Goal: Task Accomplishment & Management: Use online tool/utility

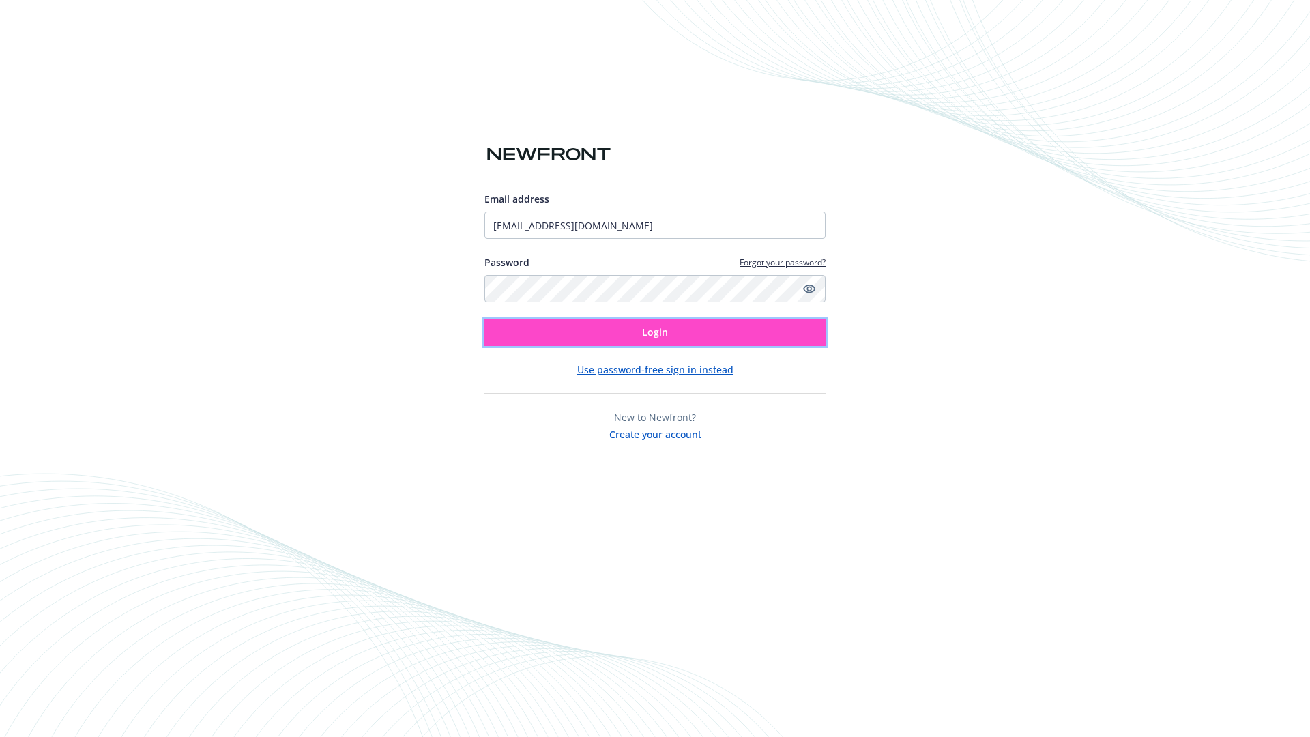
click at [655, 332] on span "Login" at bounding box center [655, 331] width 26 height 13
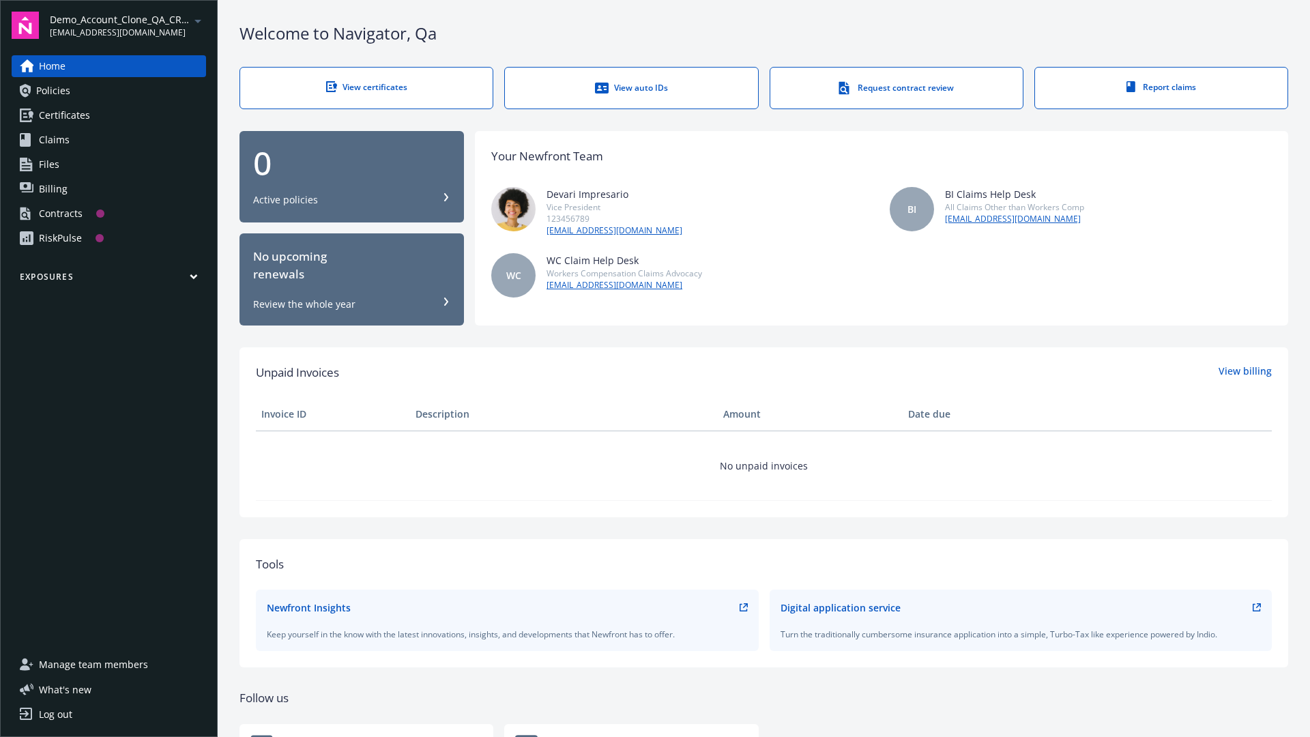
click at [128, 25] on span "Demo_Account_Clone_QA_CR_Tests_Prospect" at bounding box center [120, 19] width 140 height 14
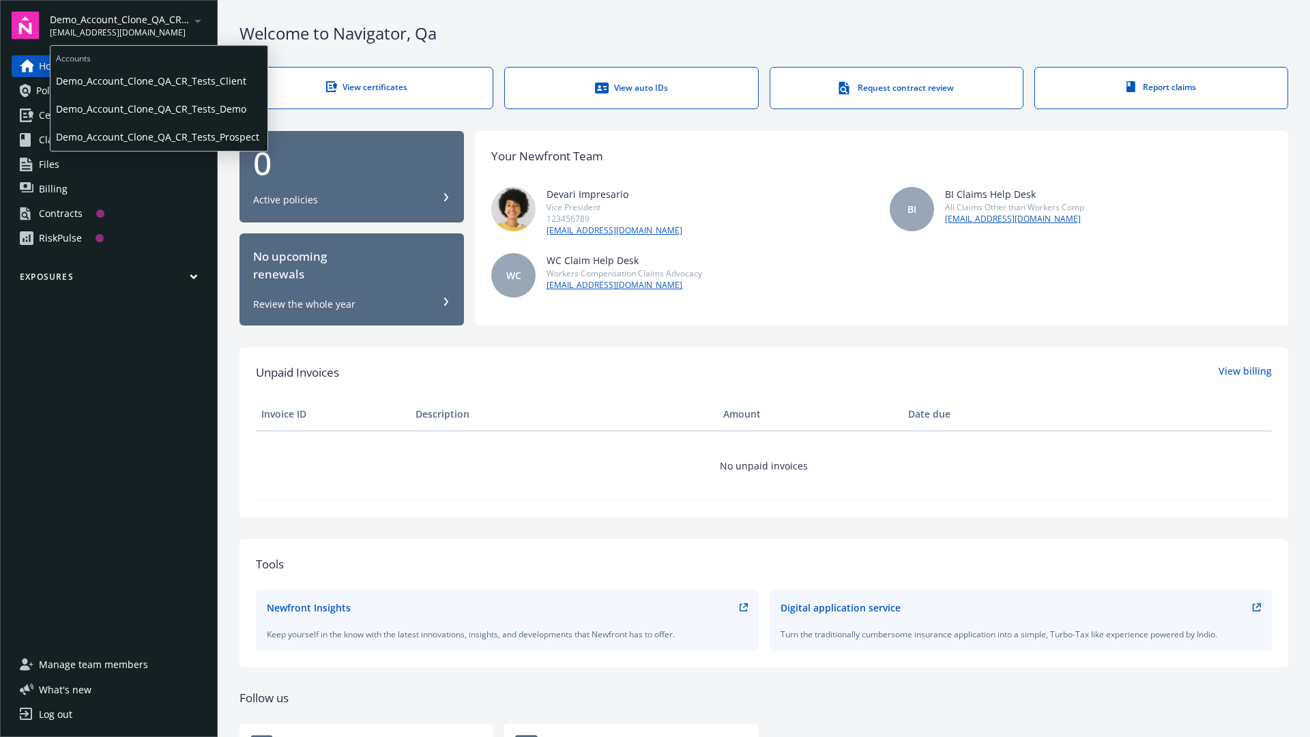
click at [158, 81] on span "Demo_Account_Clone_QA_CR_Tests_Client" at bounding box center [159, 81] width 206 height 28
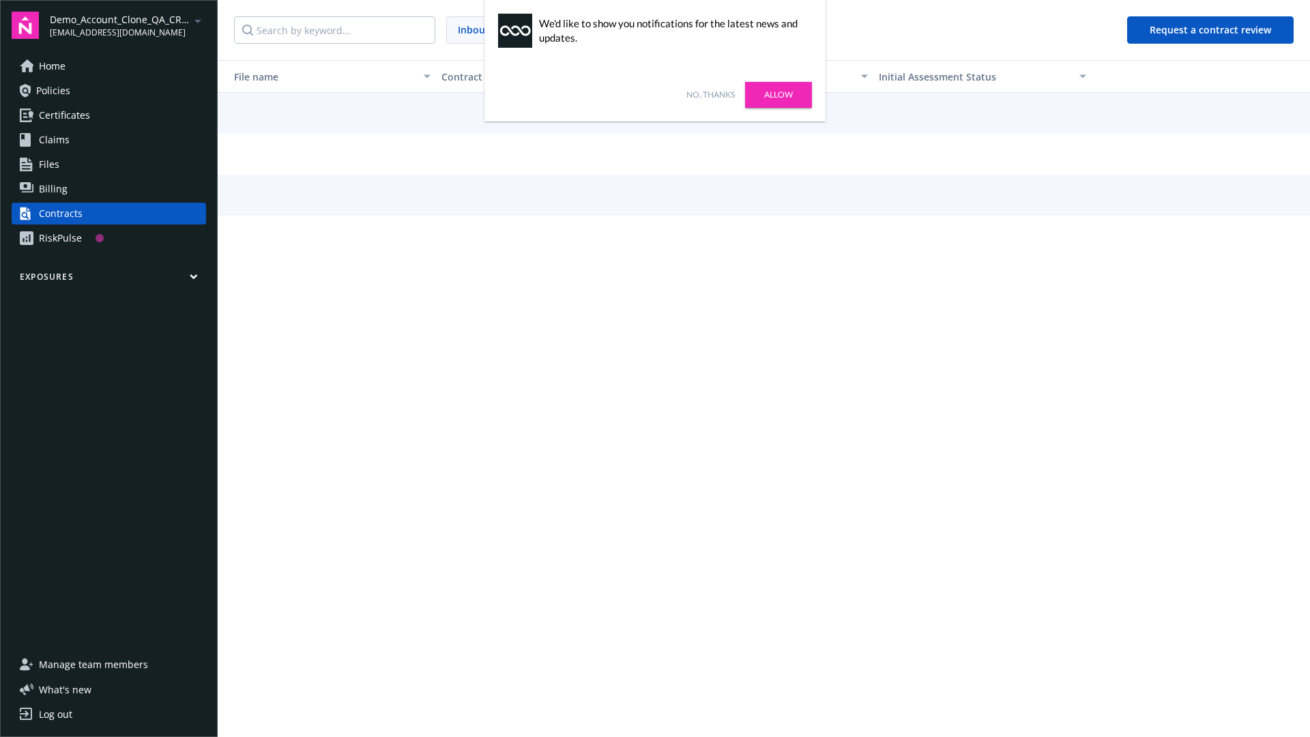
click at [710, 95] on link "No, thanks" at bounding box center [710, 95] width 48 height 12
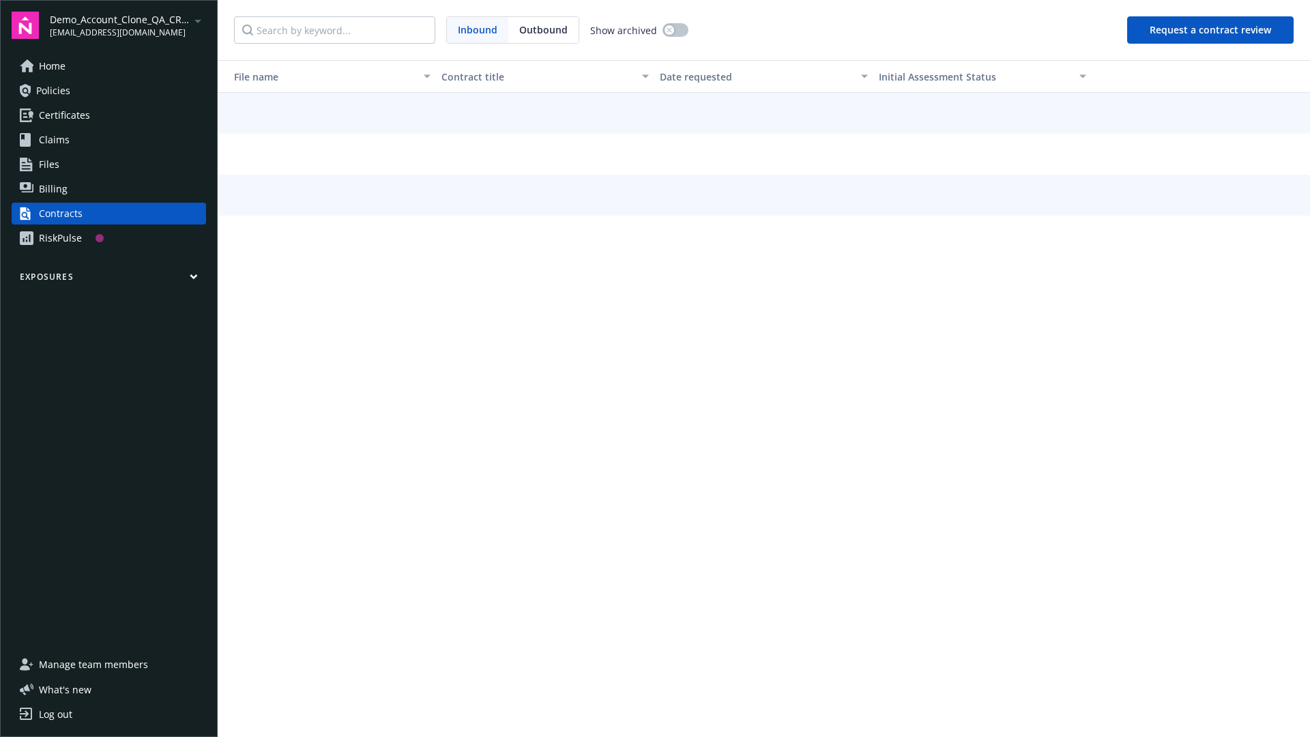
click at [1211, 30] on button "Request a contract review" at bounding box center [1210, 29] width 167 height 27
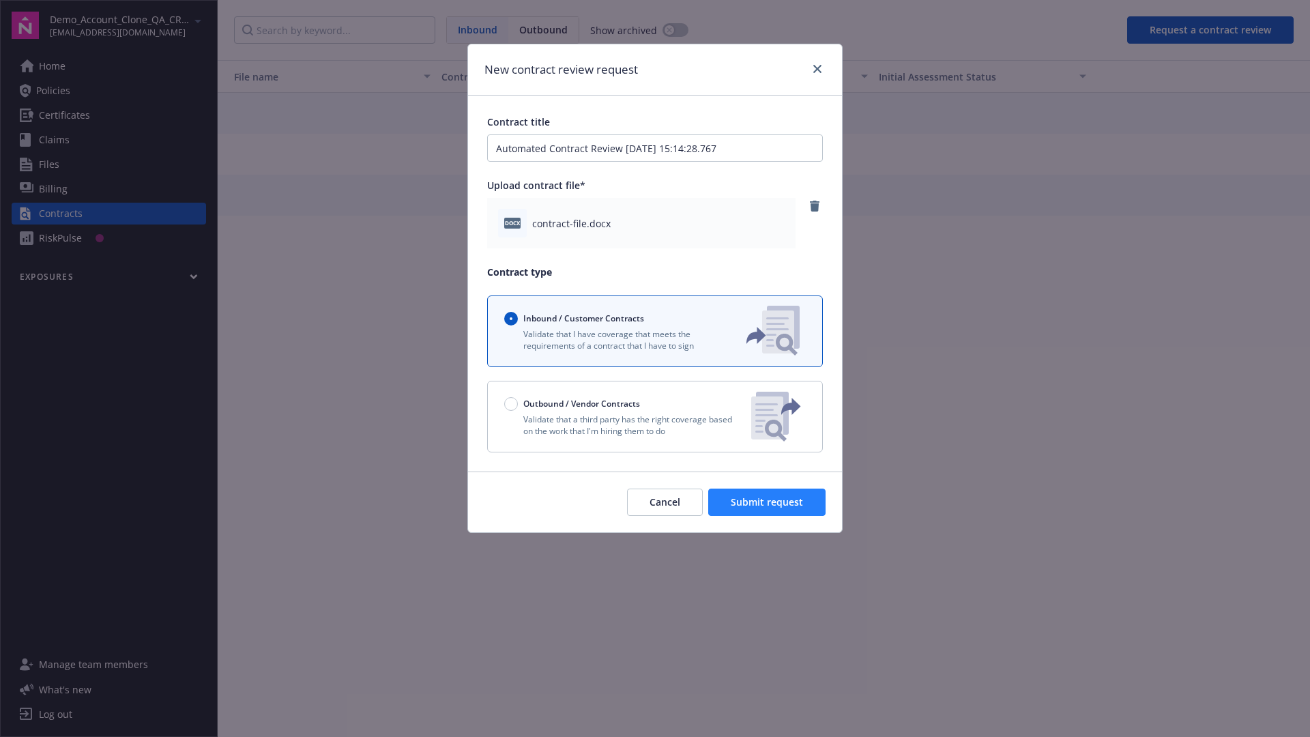
type input "Automated Contract Review [DATE] 15:14:28.767"
click at [768, 502] on span "Submit request" at bounding box center [767, 501] width 72 height 13
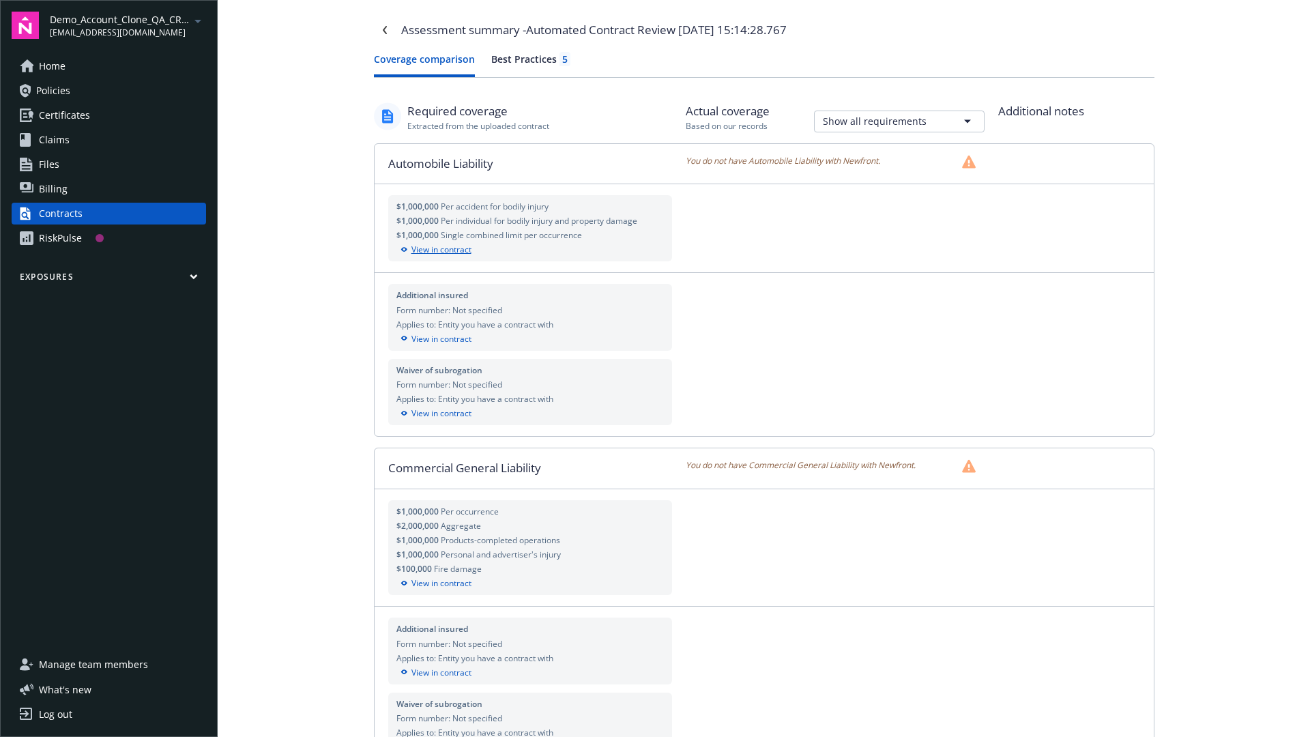
click at [530, 250] on div "View in contract" at bounding box center [530, 250] width 268 height 12
